Goal: Find specific page/section: Find specific page/section

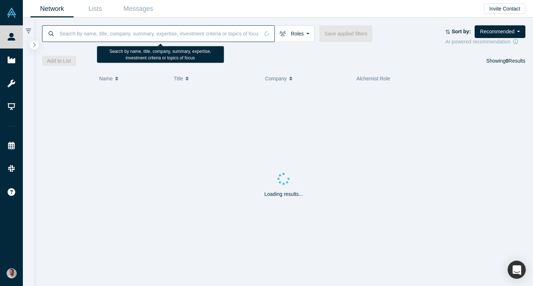
click at [144, 33] on input at bounding box center [159, 33] width 200 height 17
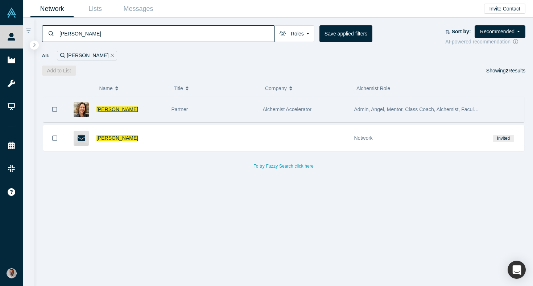
type input "[PERSON_NAME]"
click at [122, 107] on span "[PERSON_NAME]" at bounding box center [117, 110] width 42 height 6
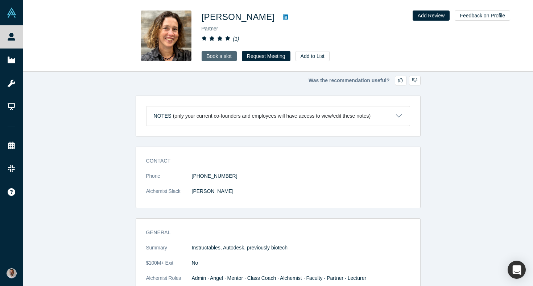
click at [221, 54] on link "Book a slot" at bounding box center [218, 56] width 35 height 10
